Goal: Information Seeking & Learning: Learn about a topic

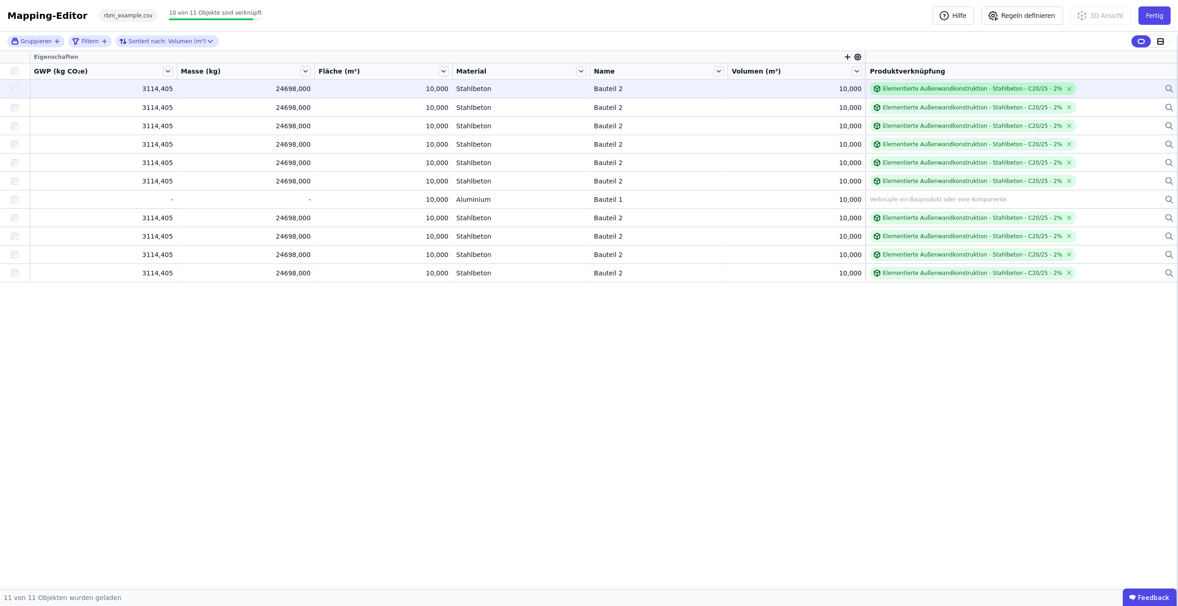
click at [920, 88] on div "Elementierte Außenwandkonstruktion - Stahlbeton - C20/25 - 2%" at bounding box center [971, 88] width 179 height 7
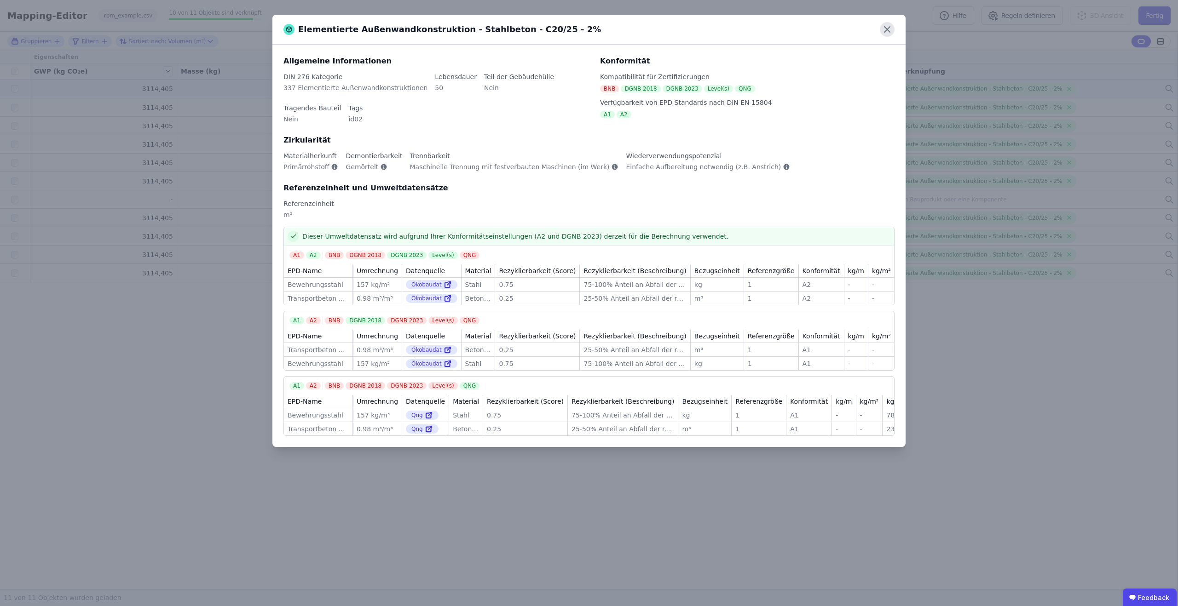
click at [886, 27] on icon at bounding box center [887, 29] width 15 height 15
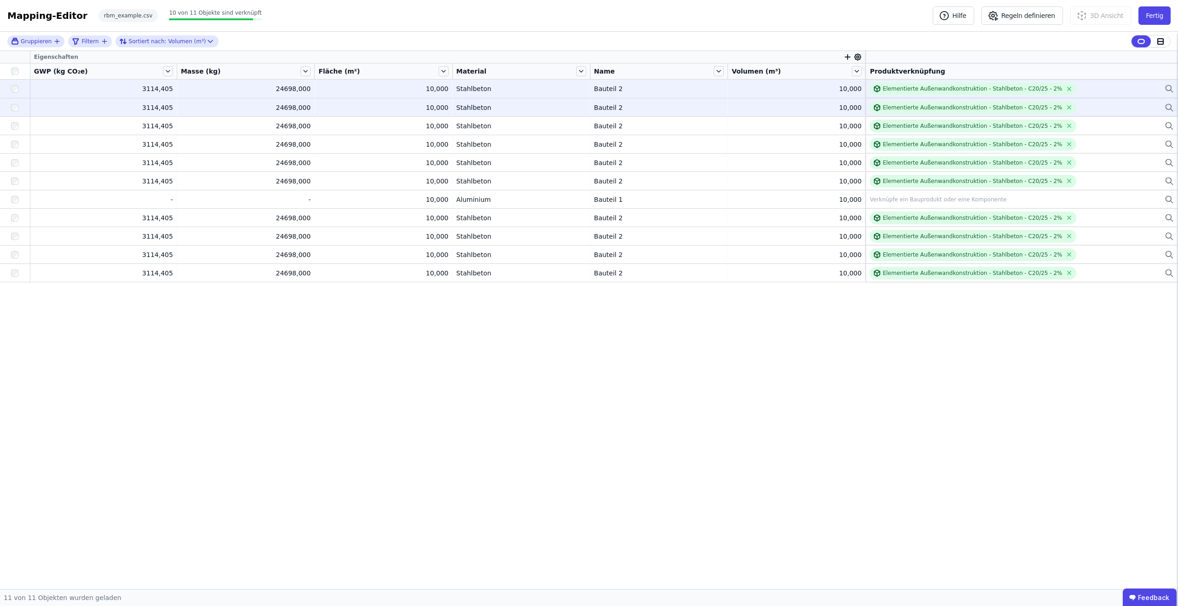
click at [1119, 108] on div "Elementierte Außenwandkonstruktion - Stahlbeton - C20/25 - 2%" at bounding box center [1021, 107] width 304 height 13
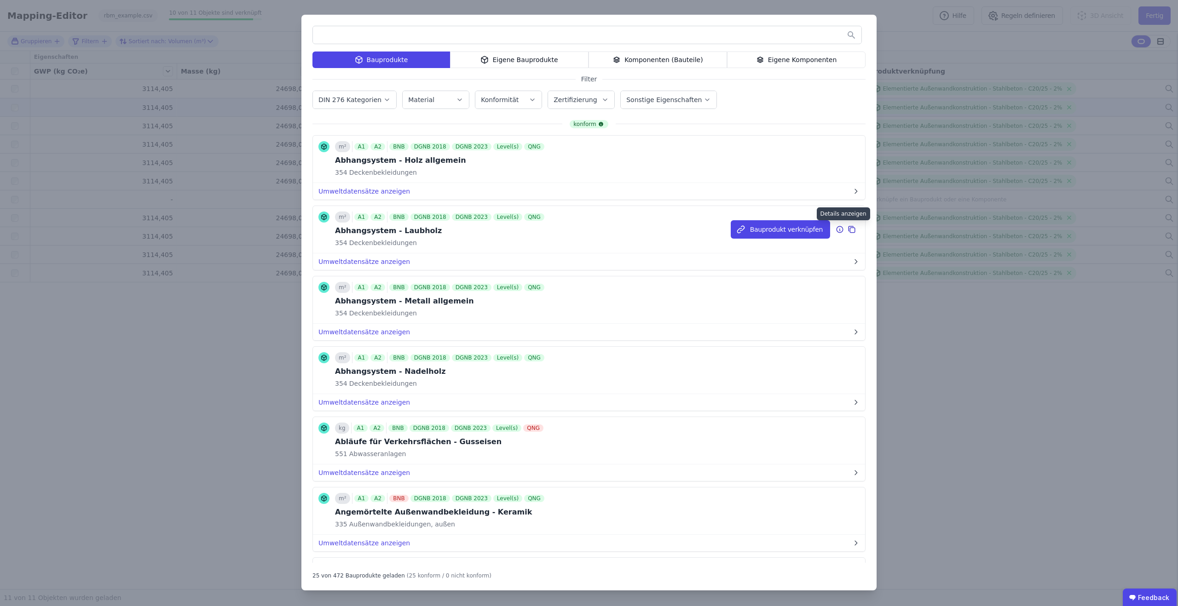
click at [840, 230] on icon at bounding box center [839, 229] width 8 height 11
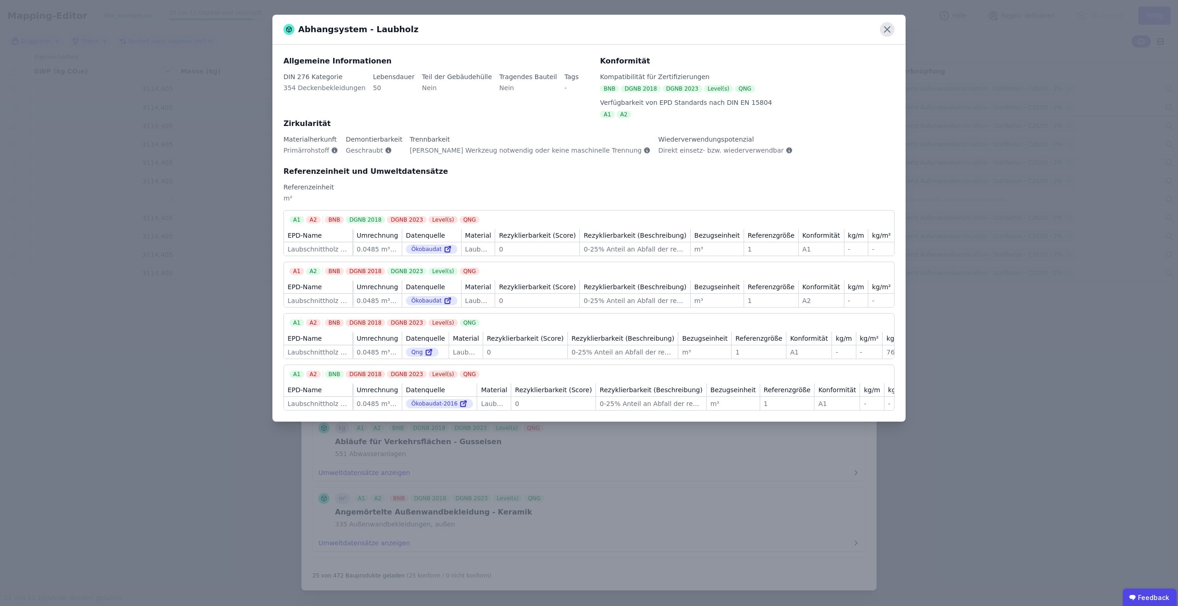
click at [885, 29] on icon at bounding box center [887, 29] width 15 height 15
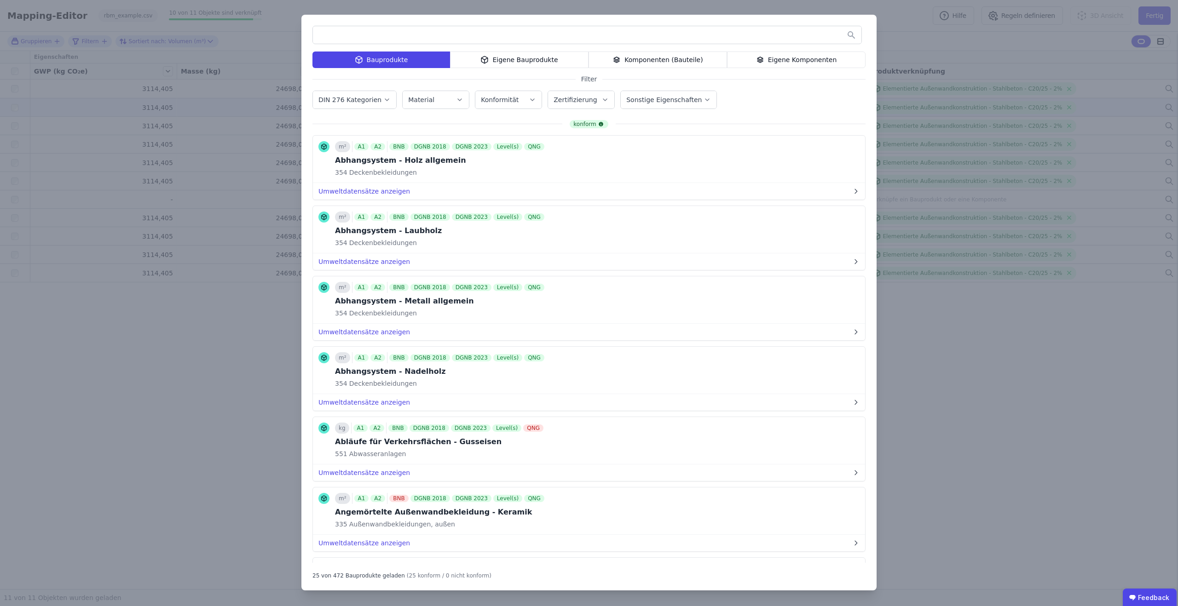
click at [912, 159] on div "Bauprodukte Eigene Bauprodukte Komponenten (Bauteile) Eigene Komponenten Filter…" at bounding box center [589, 303] width 1178 height 606
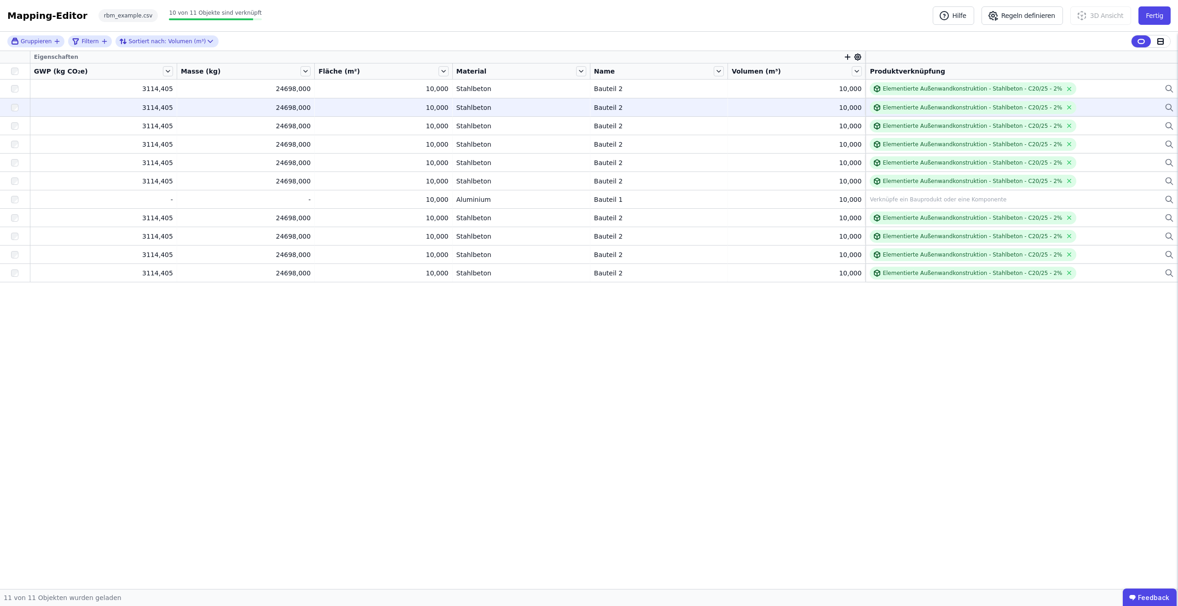
click at [691, 106] on div "Bauteil 2" at bounding box center [659, 107] width 130 height 9
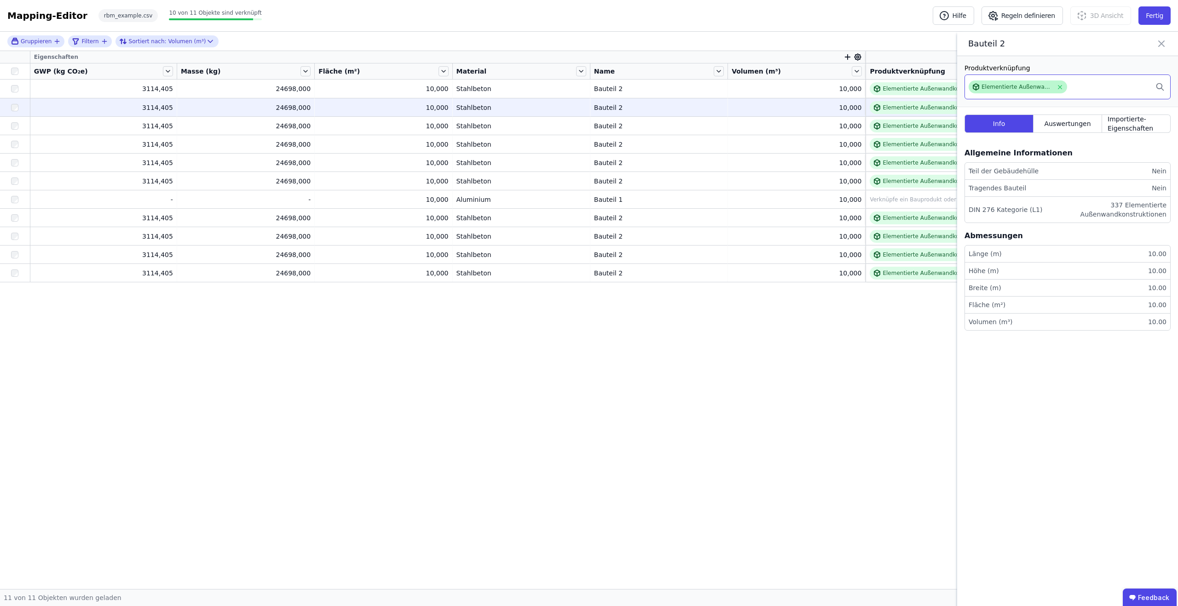
click at [1023, 86] on div "Elementierte Außenwandkonstruktion - Stahlbeton - C20/25 - 2%" at bounding box center [1016, 86] width 71 height 7
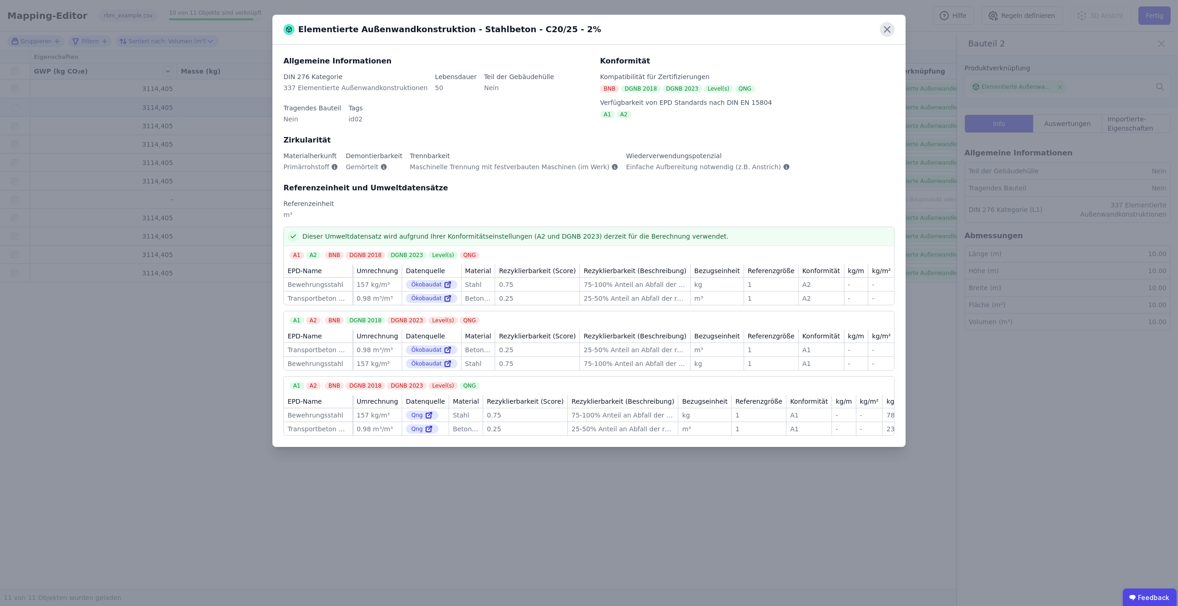
click at [890, 26] on icon at bounding box center [887, 29] width 15 height 15
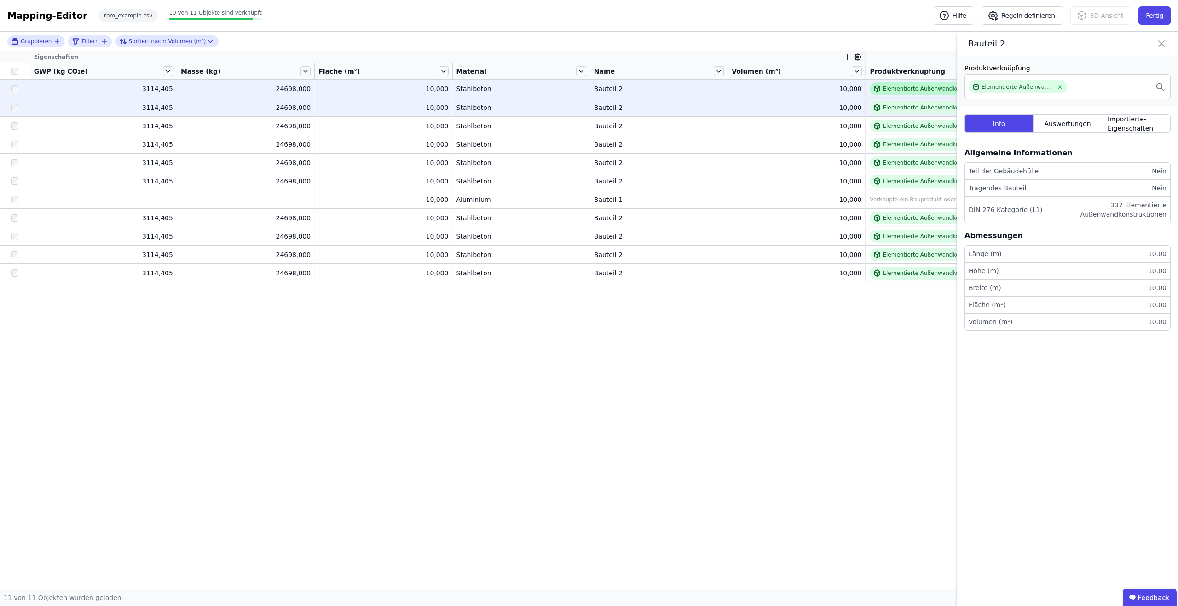
click at [924, 91] on div "Elementierte Außenwandkonstruktion - Stahlbeton - C20/25 - 2%" at bounding box center [971, 88] width 179 height 7
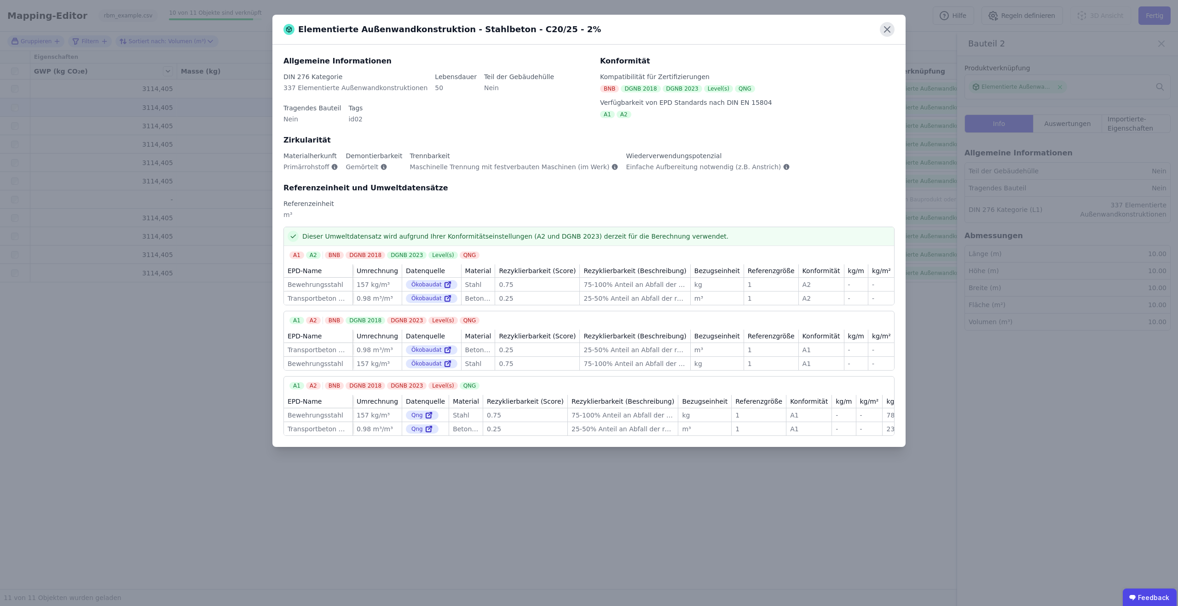
click at [885, 26] on icon at bounding box center [887, 29] width 15 height 15
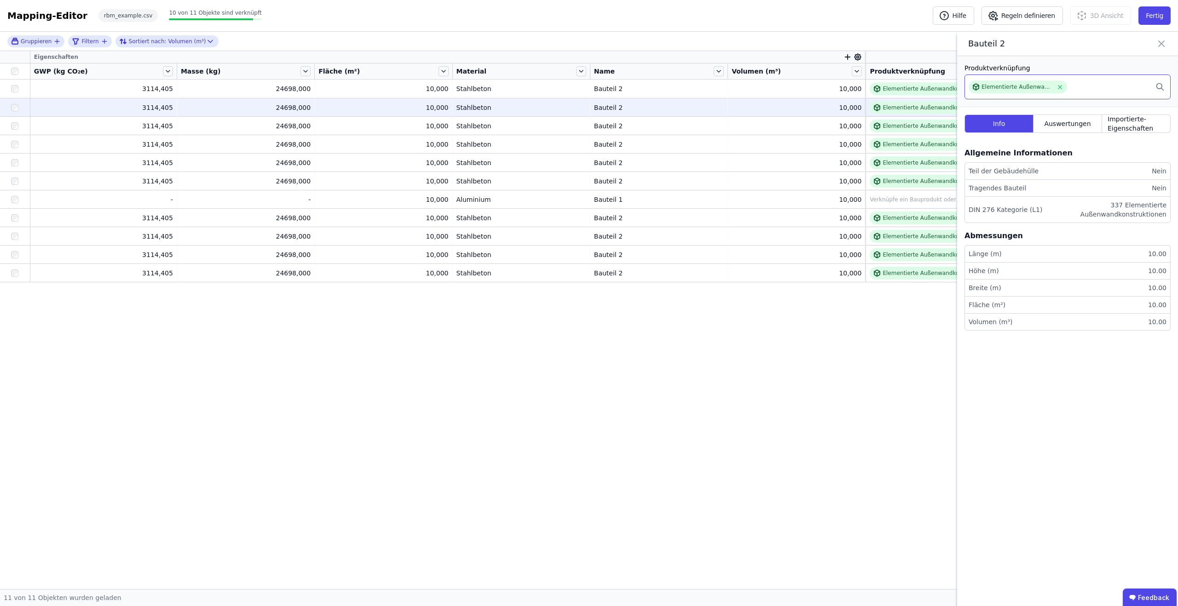
click at [1069, 86] on div "Elementierte Außenwandkonstruktion - Stahlbeton - C20/25 - 2%" at bounding box center [1067, 87] width 206 height 25
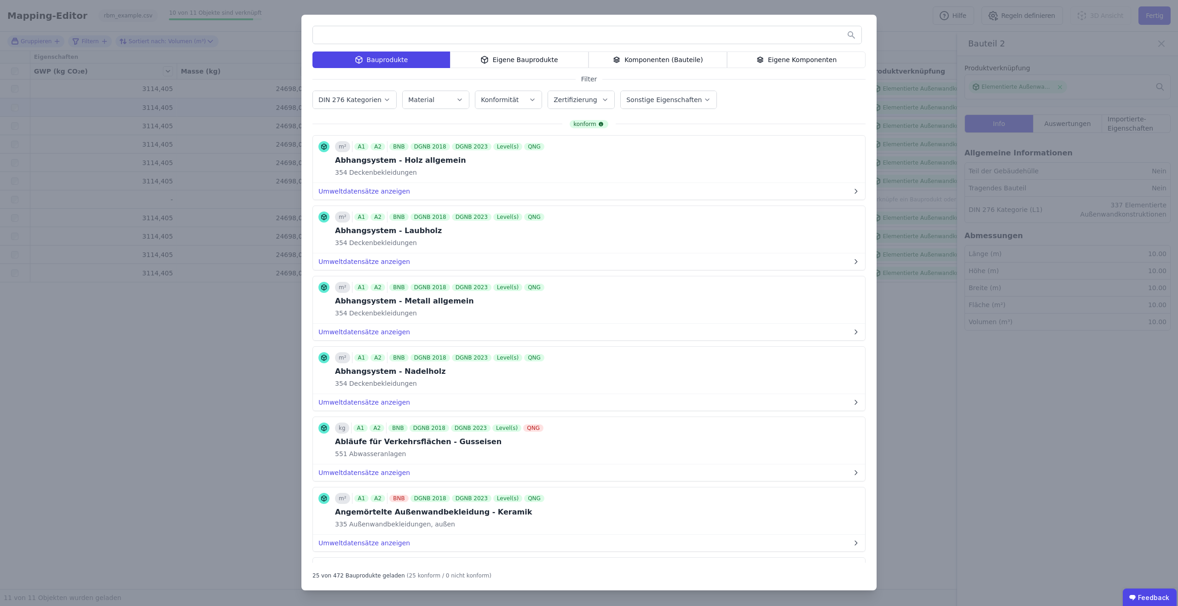
click at [631, 60] on div "Komponenten (Bauteile)" at bounding box center [657, 60] width 138 height 17
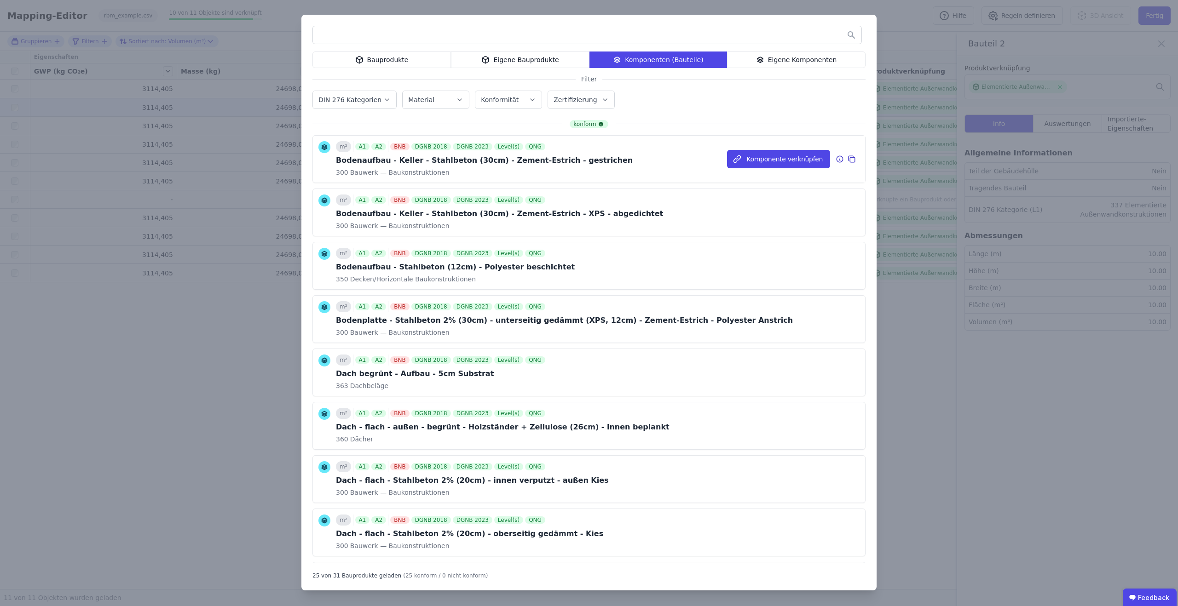
click at [840, 160] on icon at bounding box center [839, 159] width 8 height 11
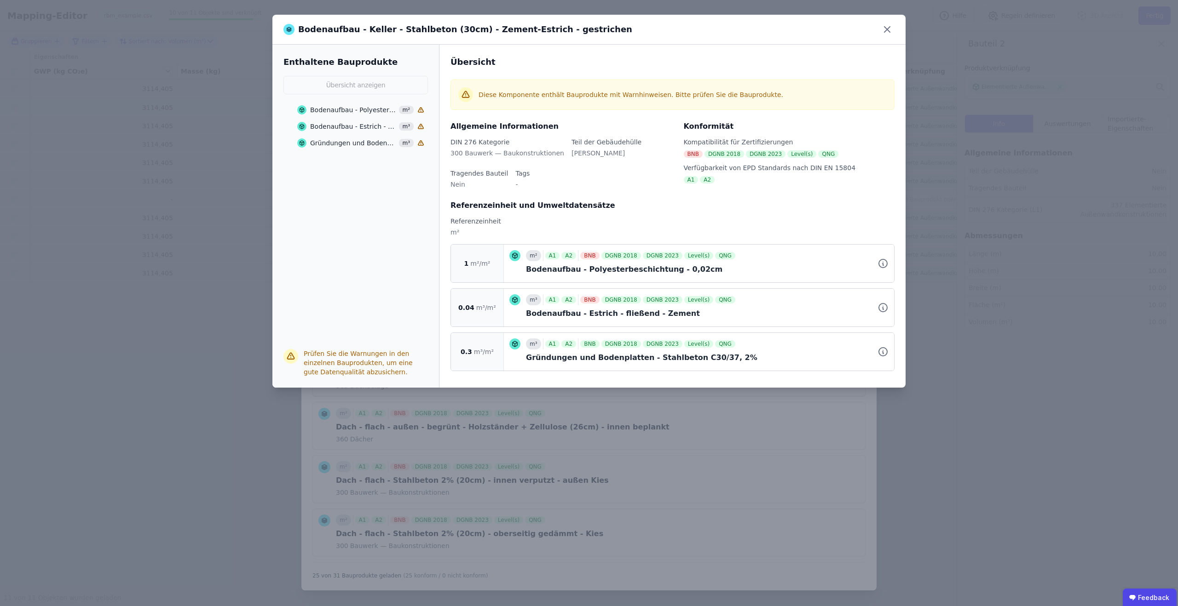
click at [343, 108] on div "Bodenaufbau - Polyesterbeschichtung - 0,02cm" at bounding box center [353, 109] width 86 height 9
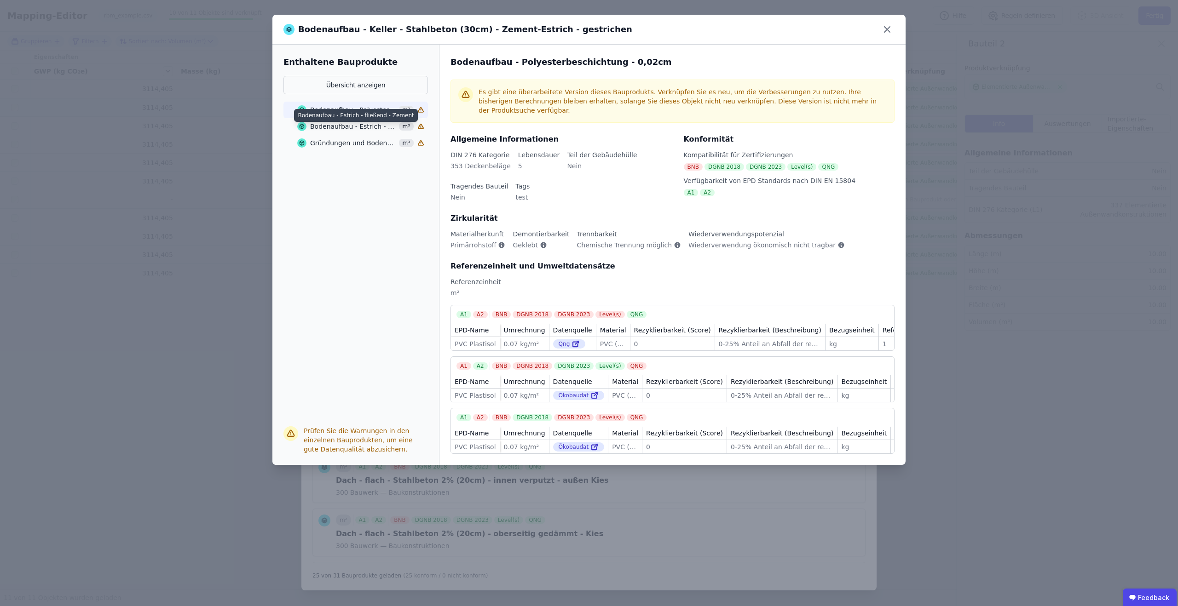
click at [345, 124] on div "Bodenaufbau - Estrich - fließend - Zement" at bounding box center [353, 126] width 86 height 9
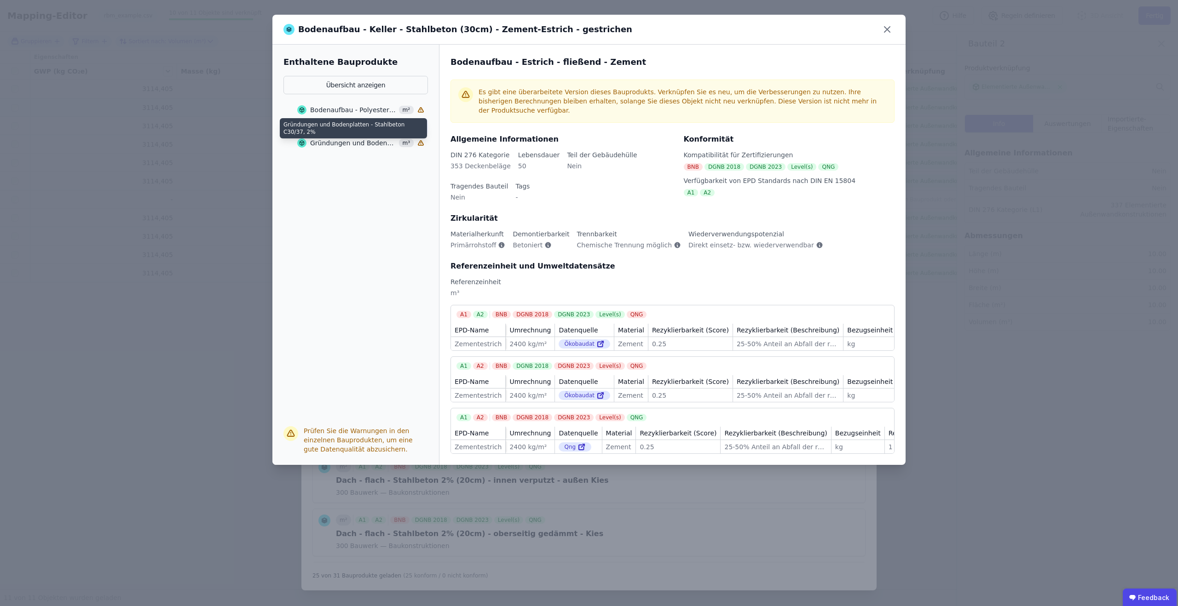
click at [369, 144] on div "Gründungen und Bodenplatten - Stahlbeton C30/37, 2%" at bounding box center [353, 142] width 86 height 9
